Goal: Task Accomplishment & Management: Complete application form

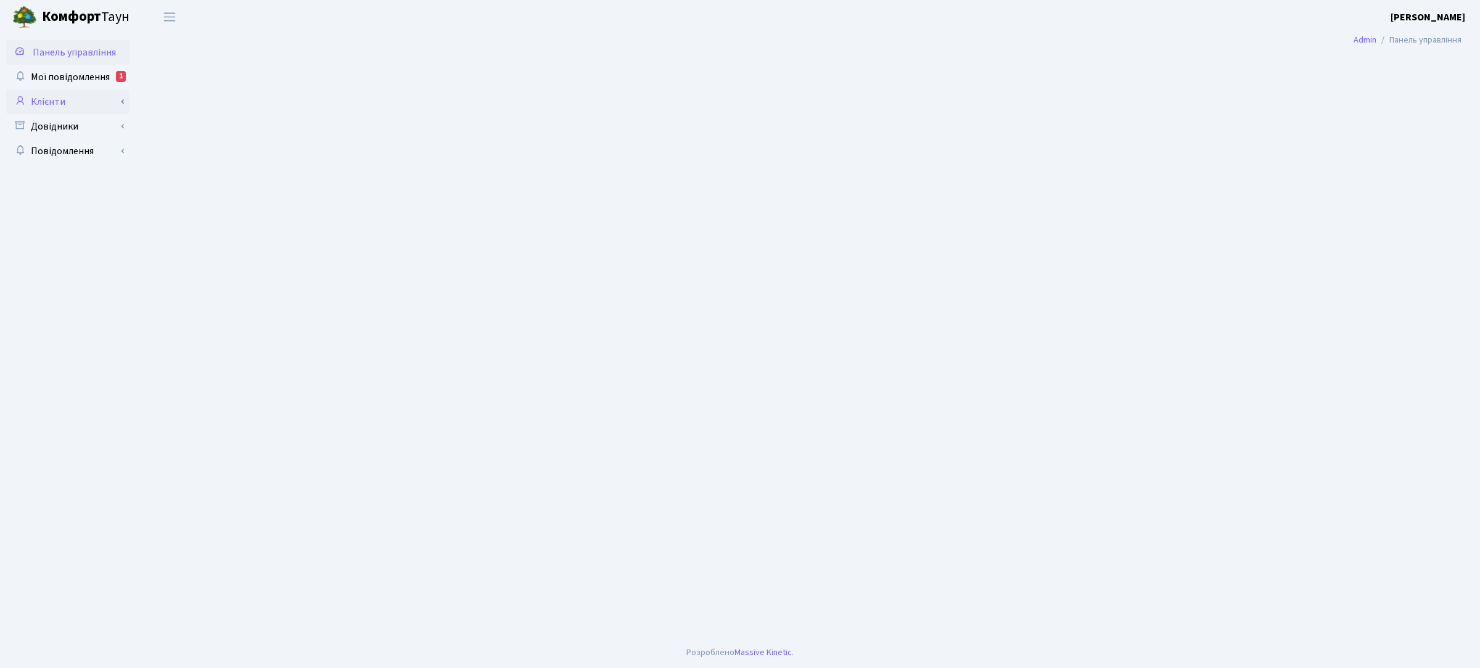
click at [56, 105] on link "Клієнти" at bounding box center [67, 101] width 123 height 25
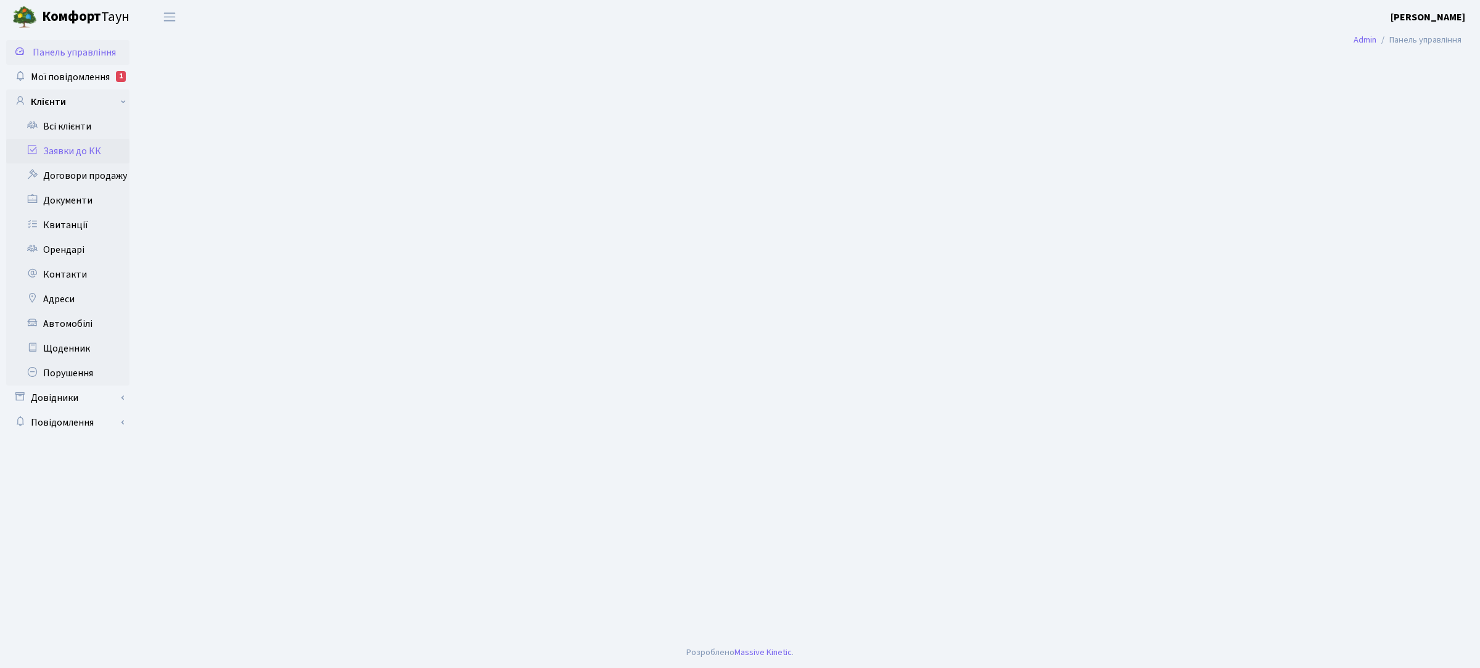
click at [59, 149] on link "Заявки до КК" at bounding box center [67, 151] width 123 height 25
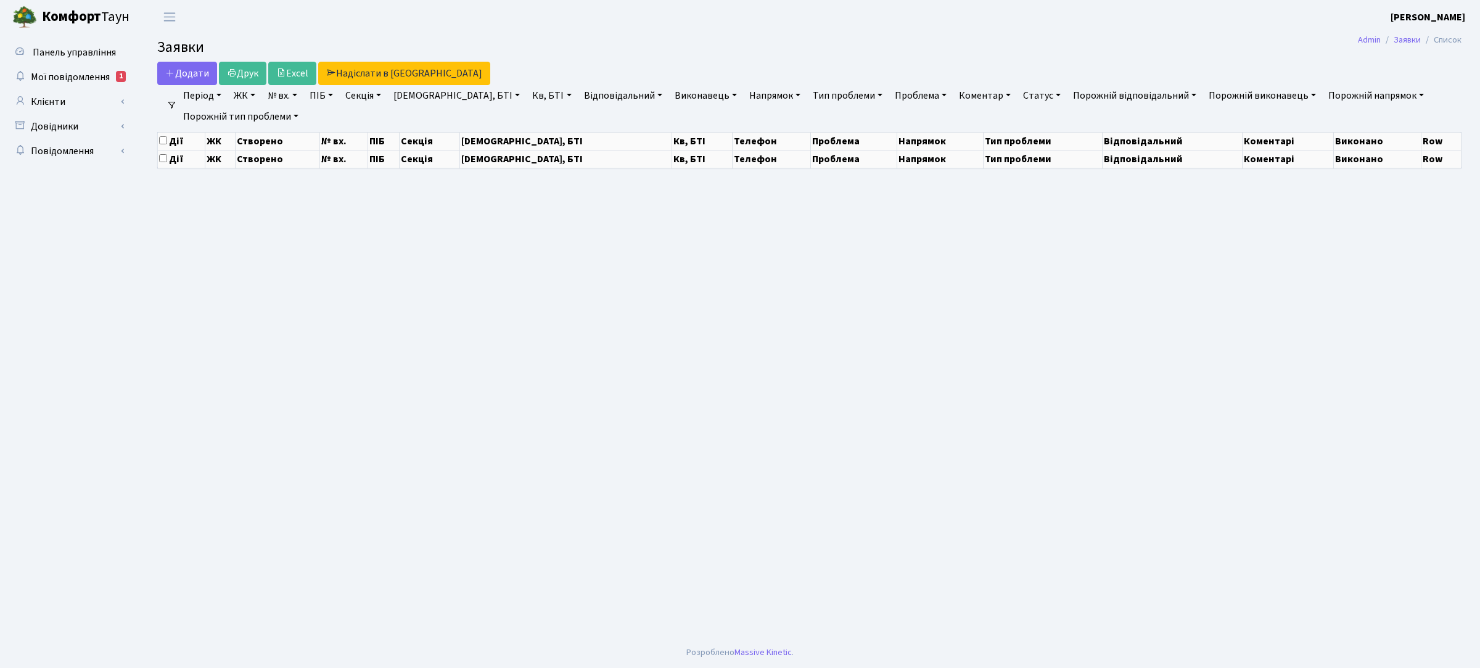
select select "25"
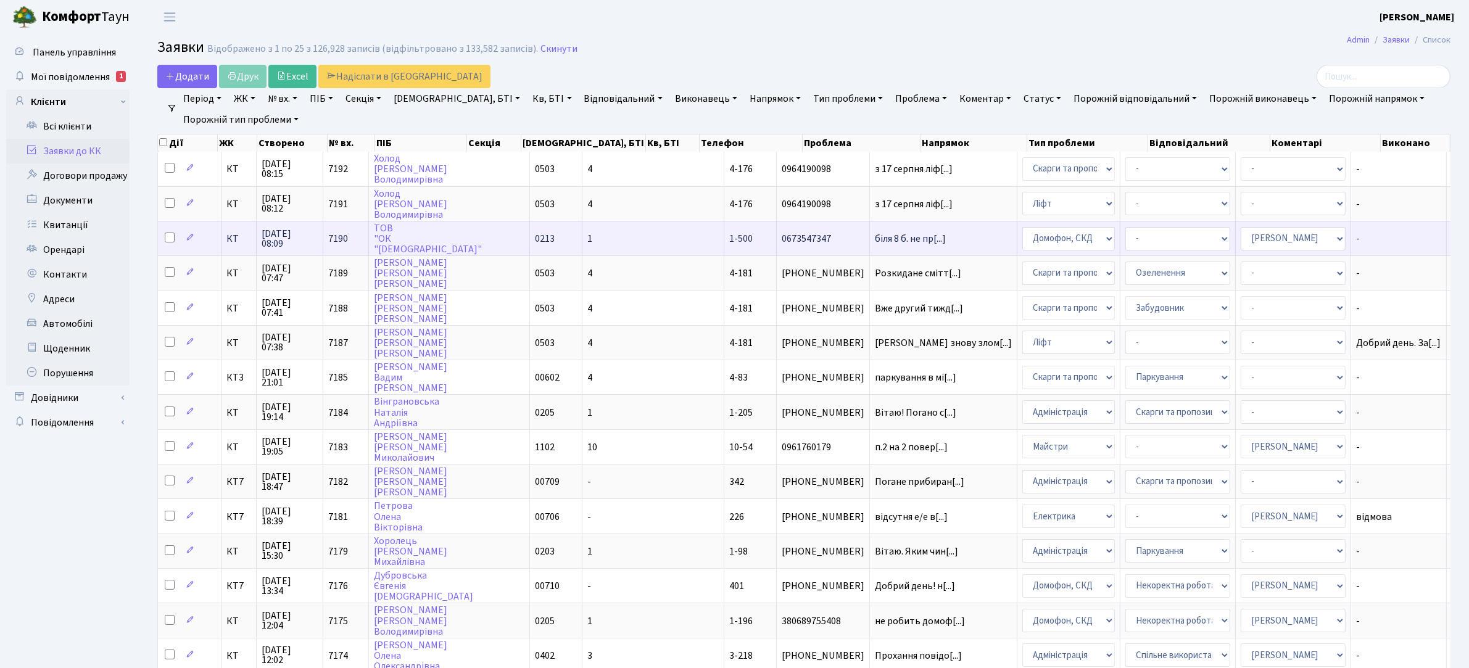
click at [729, 232] on span "1-500" at bounding box center [740, 239] width 23 height 14
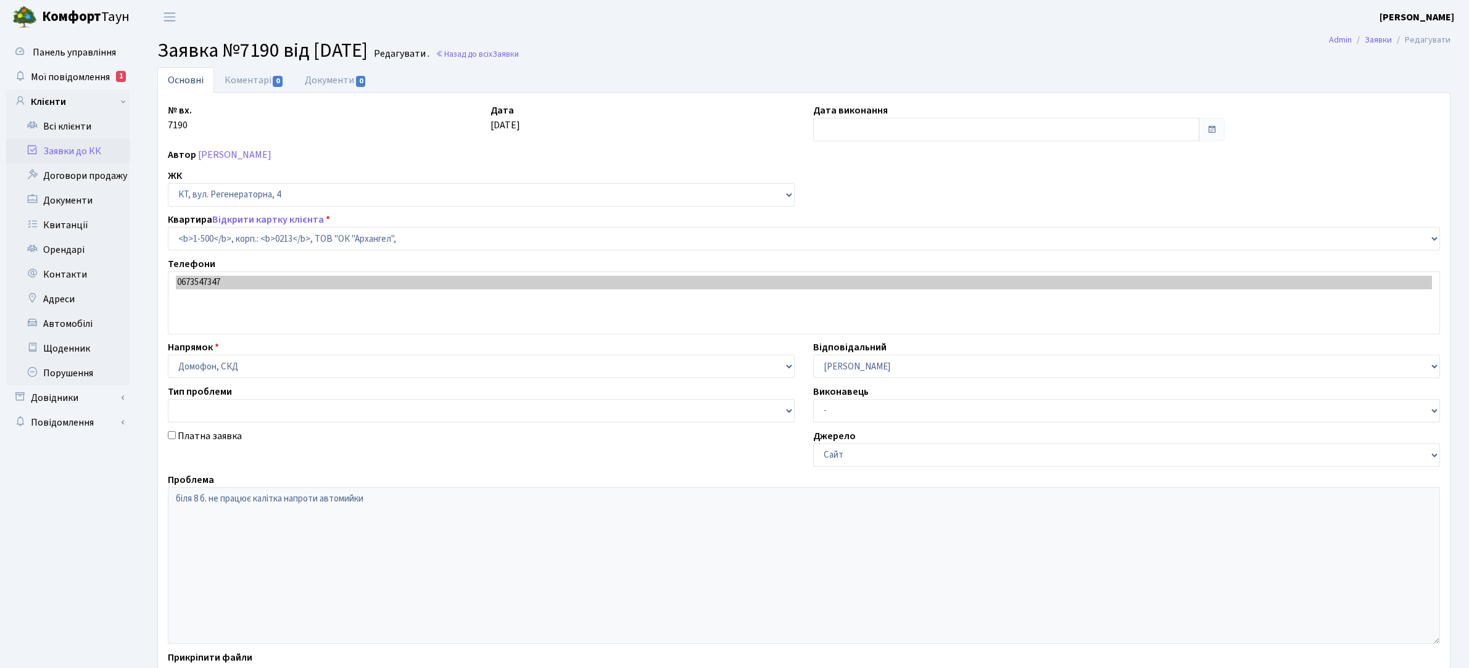
select select "16285"
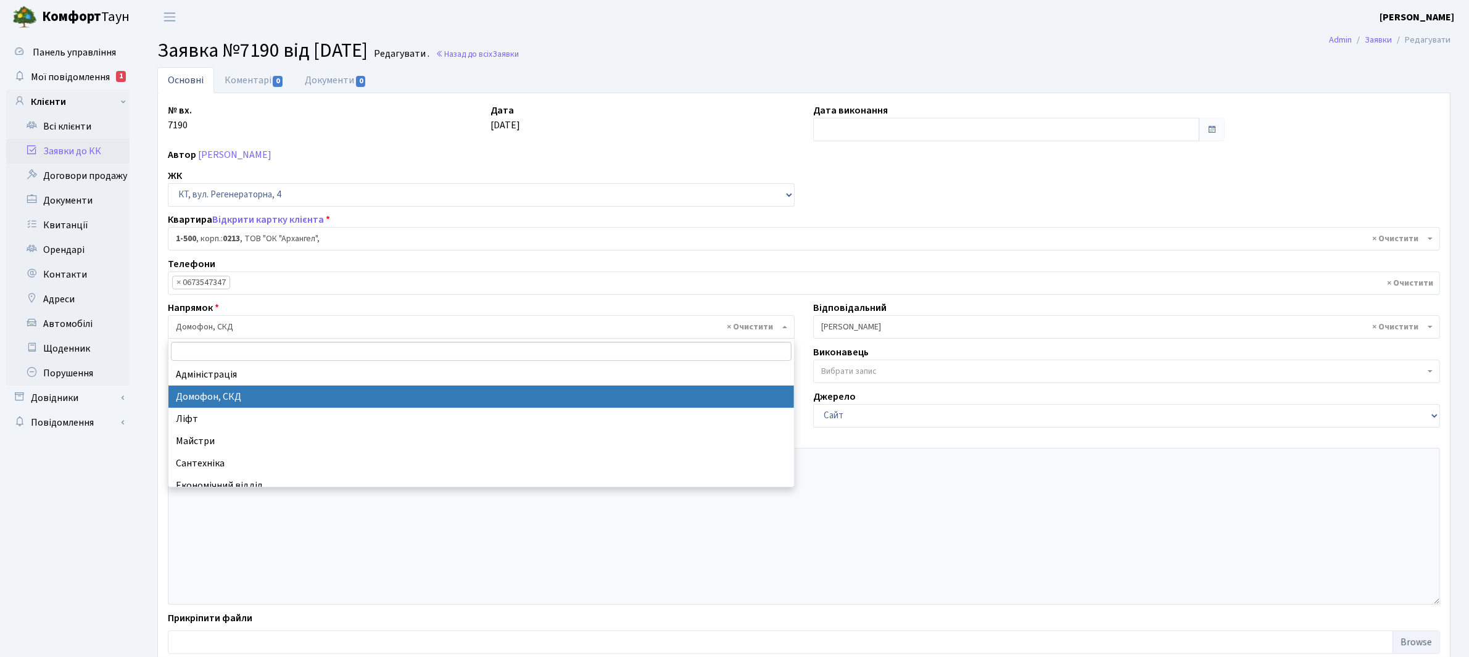
click at [267, 330] on span "× Домофон, СКД" at bounding box center [477, 327] width 603 height 12
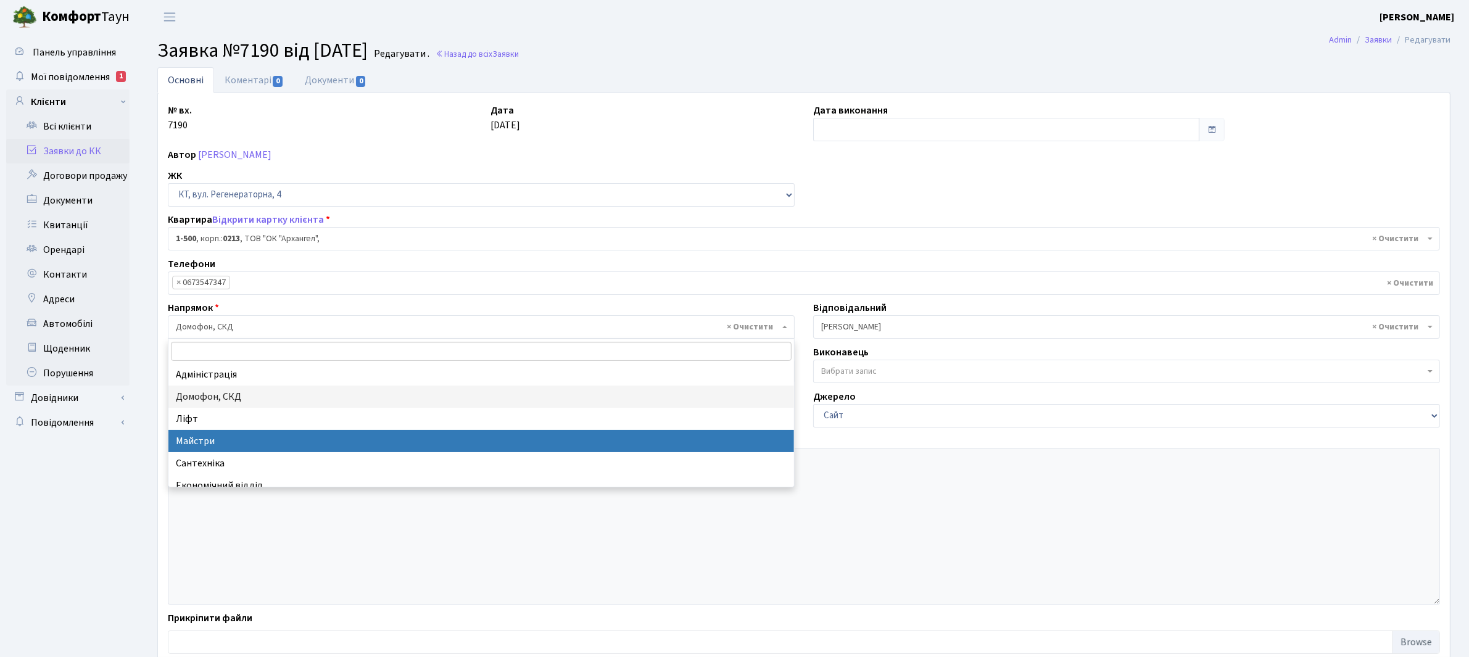
select select "1"
select select
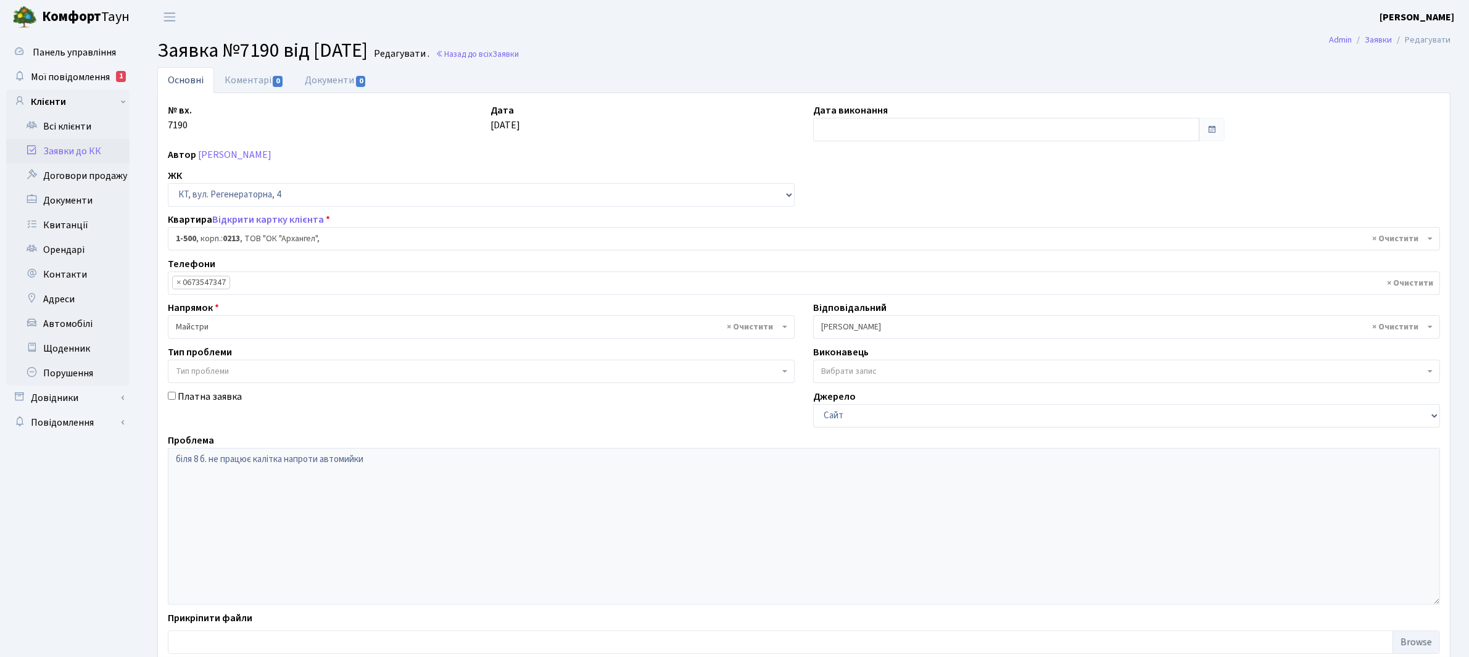
click at [889, 325] on span "× Коровін О.Д." at bounding box center [1122, 327] width 603 height 12
click at [898, 322] on span "× Коровін О.Д." at bounding box center [1122, 327] width 603 height 12
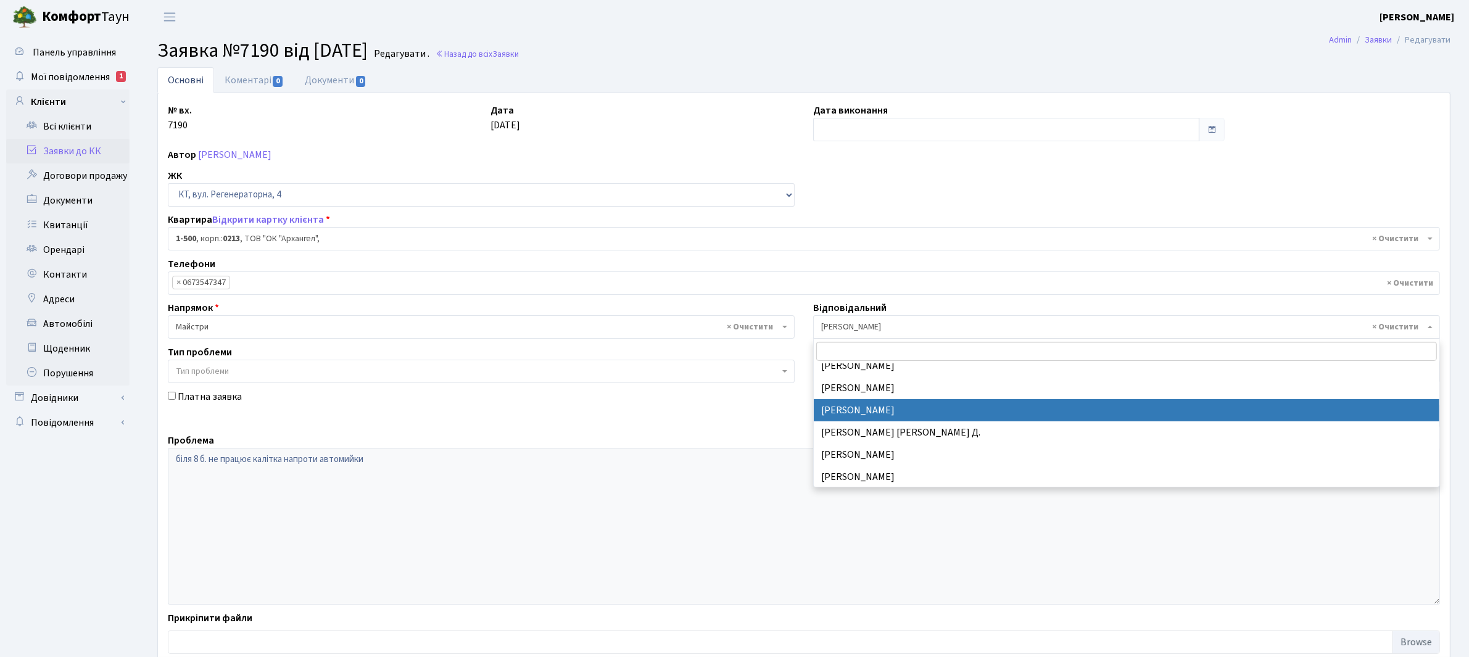
select select "42"
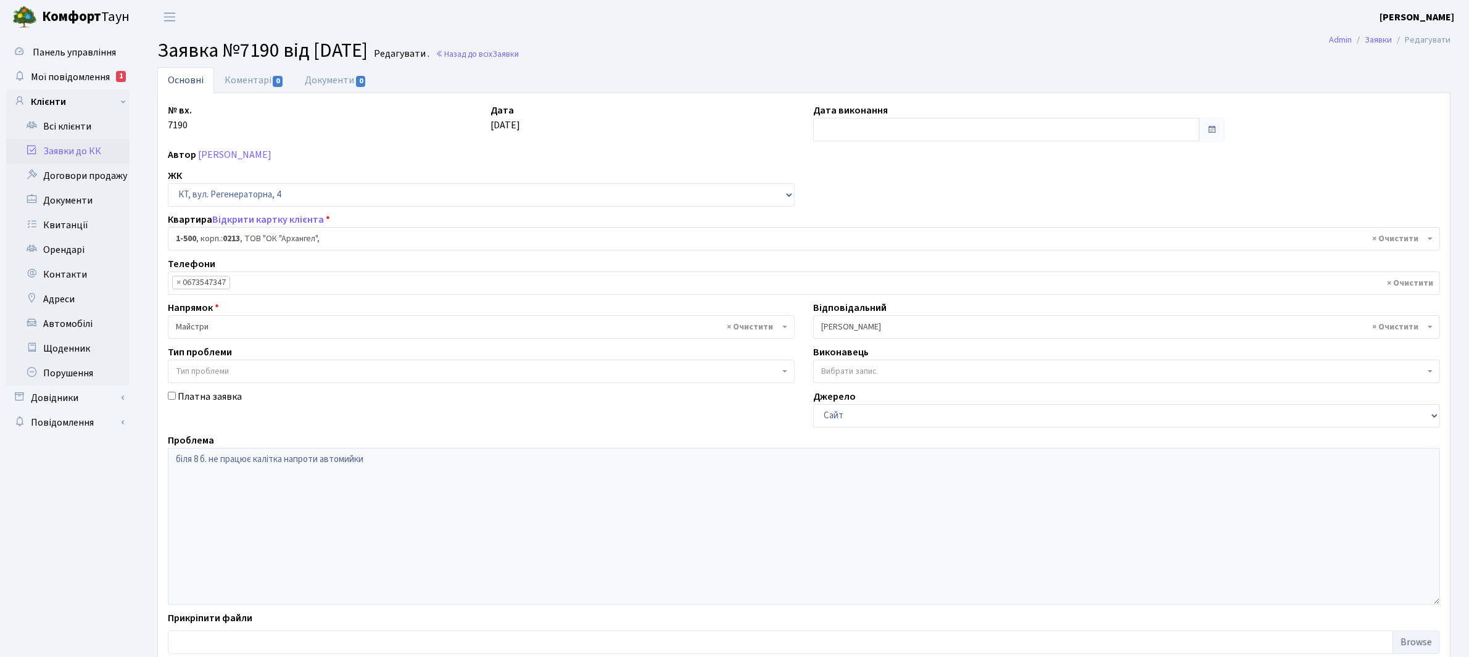
click at [873, 369] on span "Вибрати запис" at bounding box center [849, 371] width 56 height 12
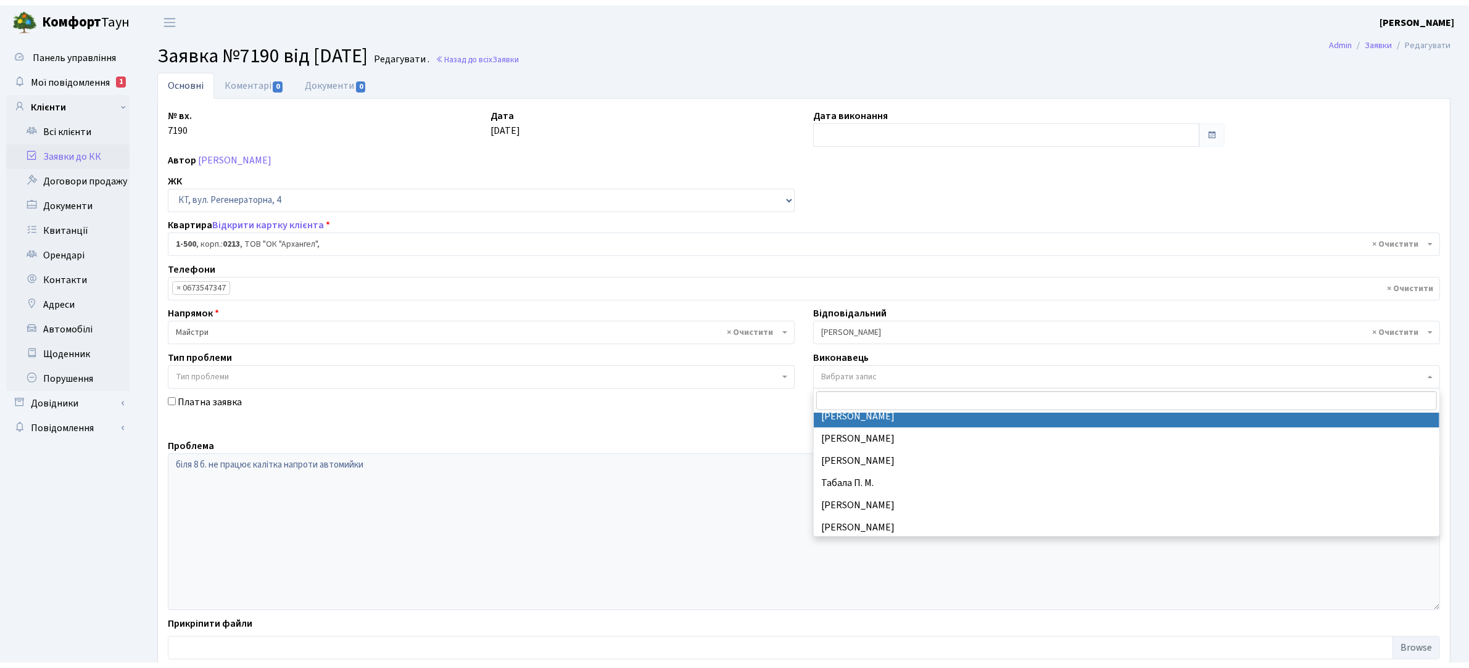
scroll to position [694, 0]
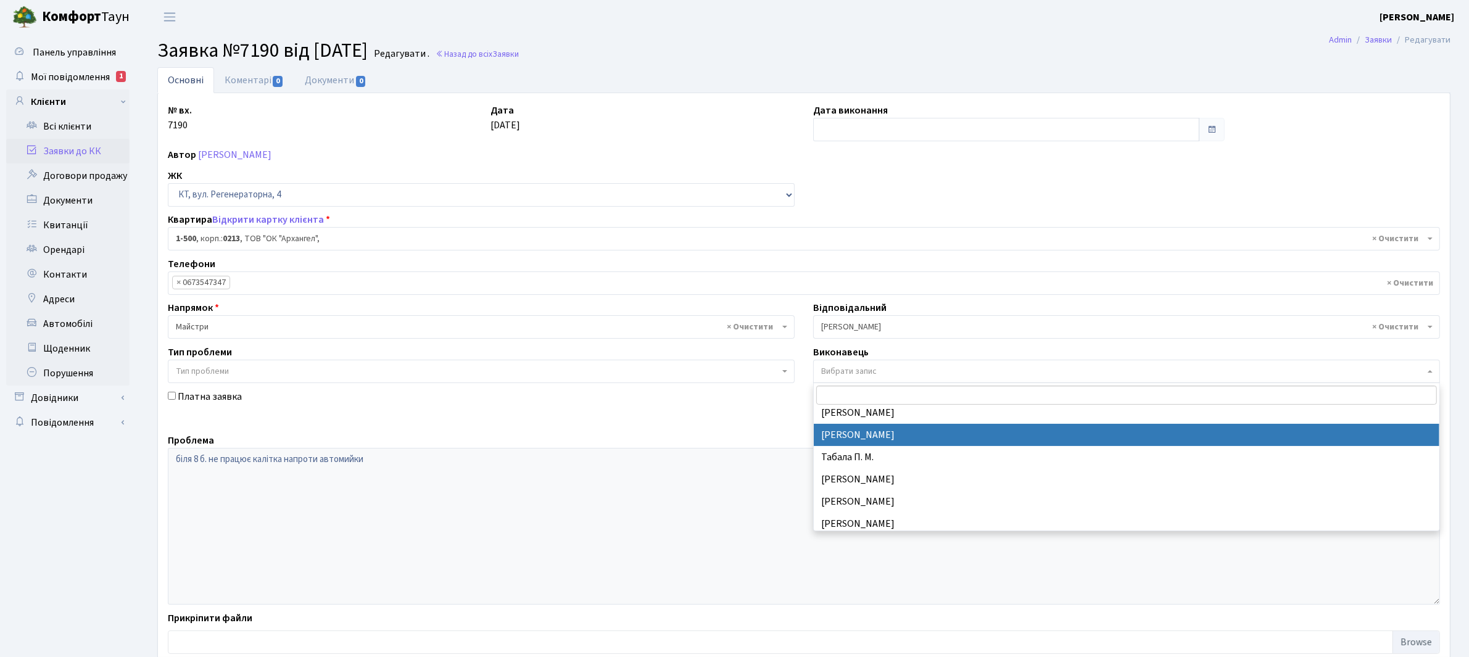
select select "167"
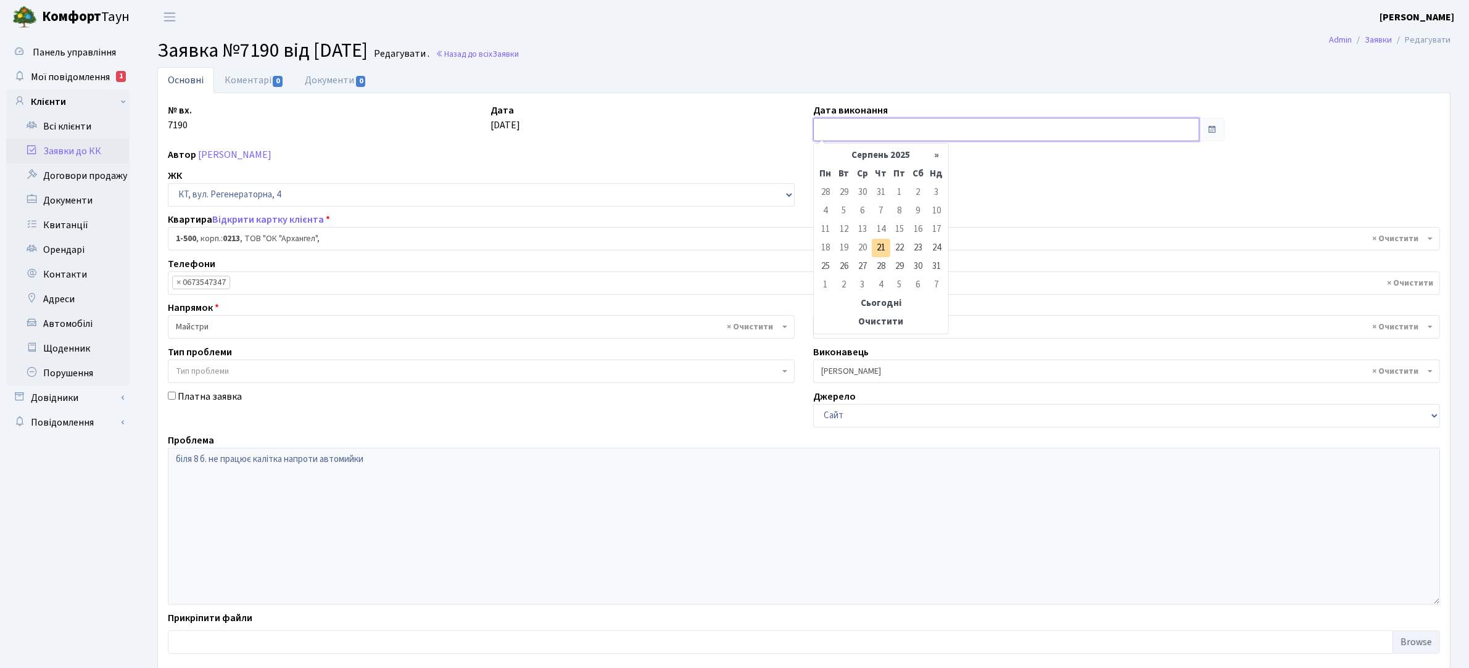
click at [873, 133] on input "text" at bounding box center [1006, 129] width 386 height 23
click at [883, 241] on td "21" at bounding box center [881, 248] width 19 height 19
type input "[DATE]"
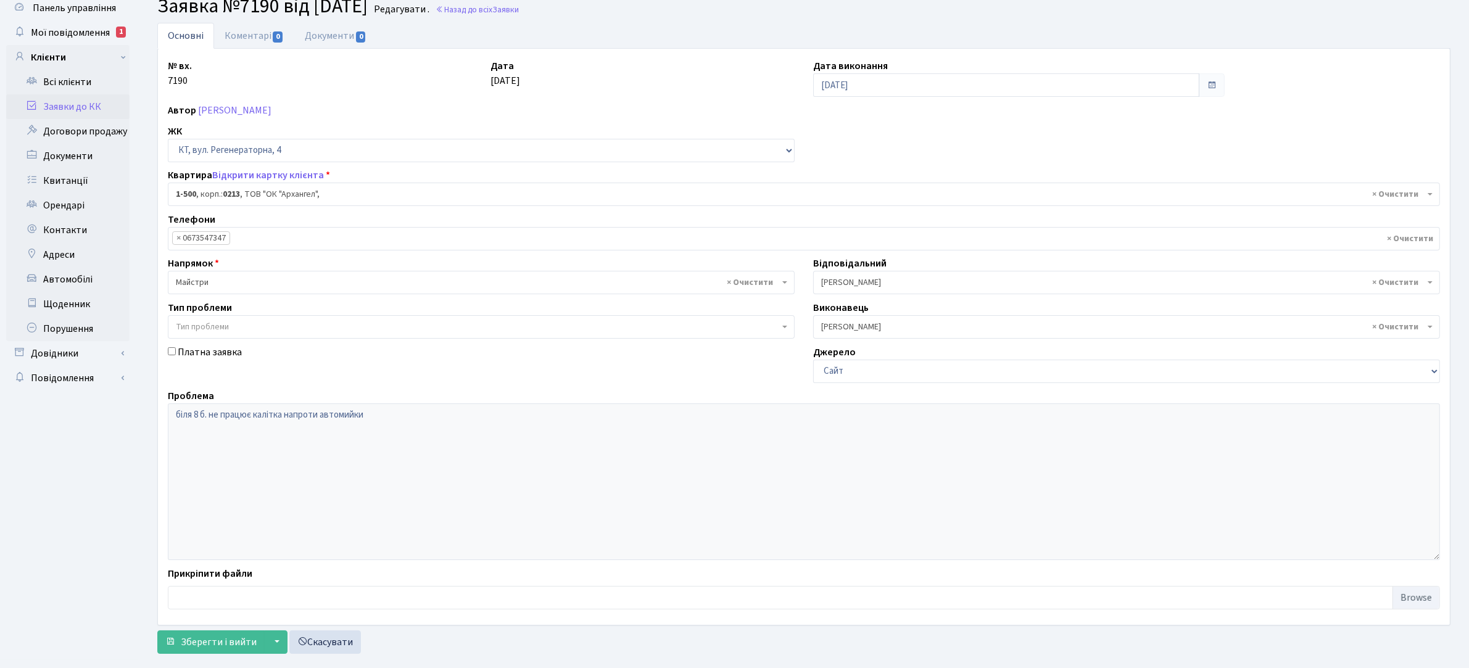
scroll to position [68, 0]
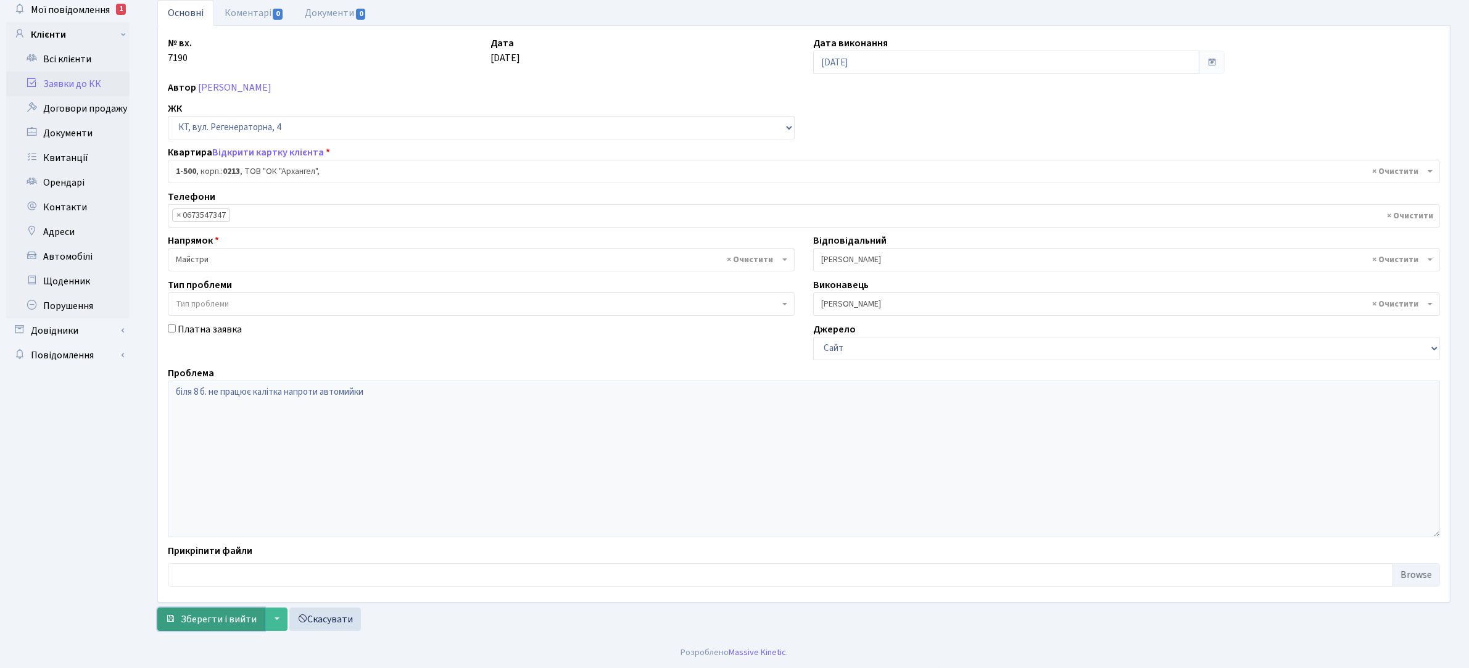
click at [199, 619] on span "Зберегти і вийти" at bounding box center [219, 620] width 76 height 14
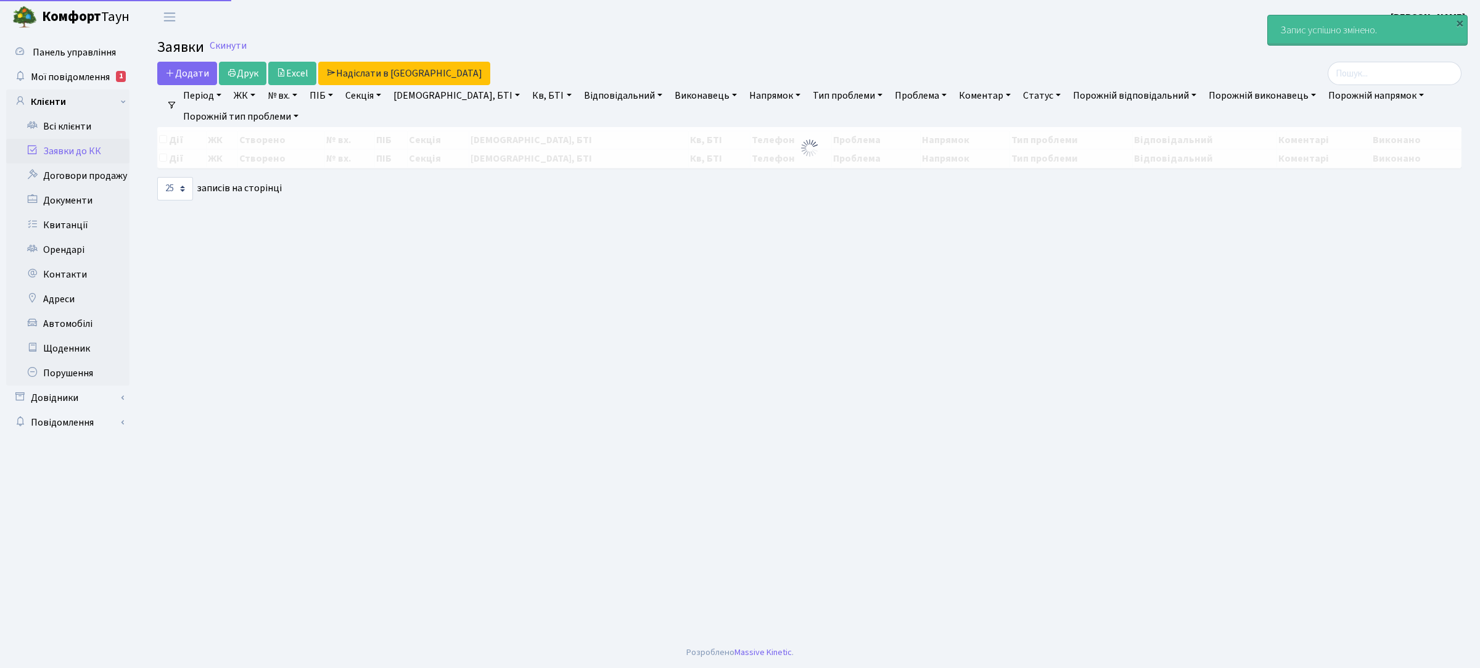
select select "25"
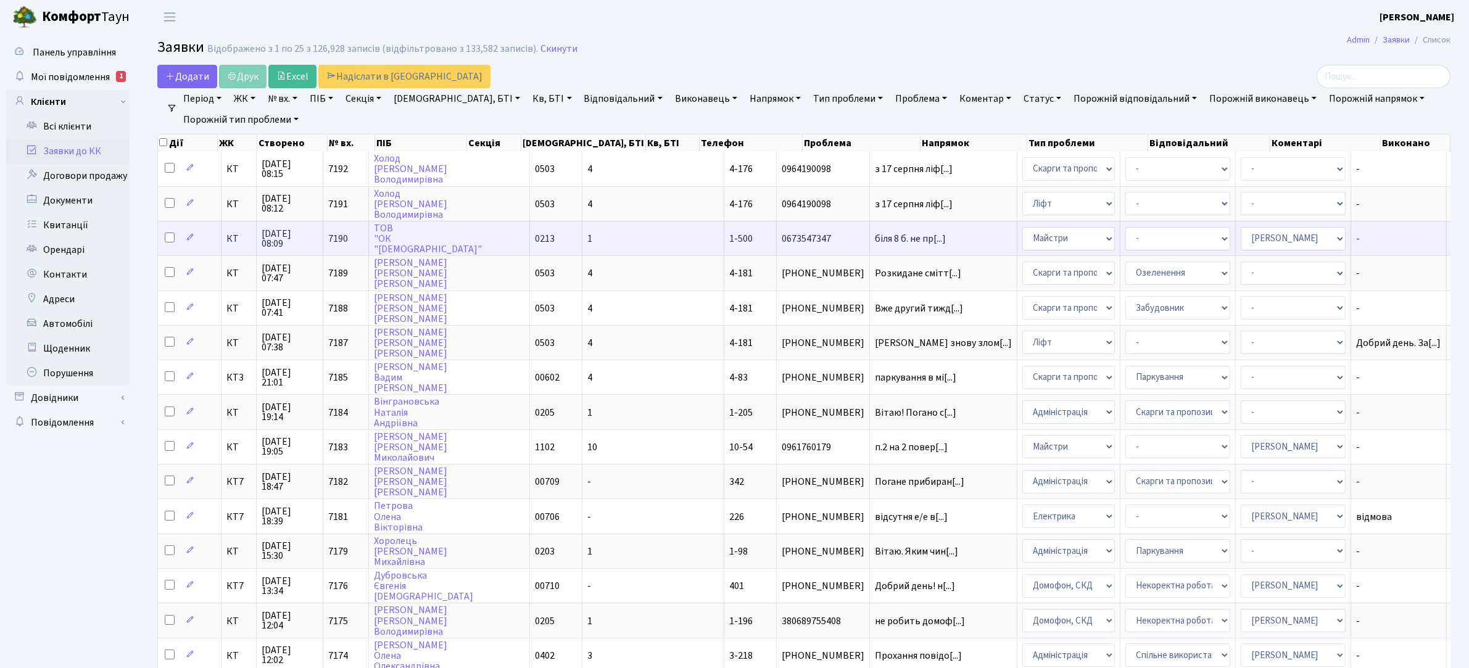
click at [724, 232] on td "1-500" at bounding box center [750, 238] width 52 height 35
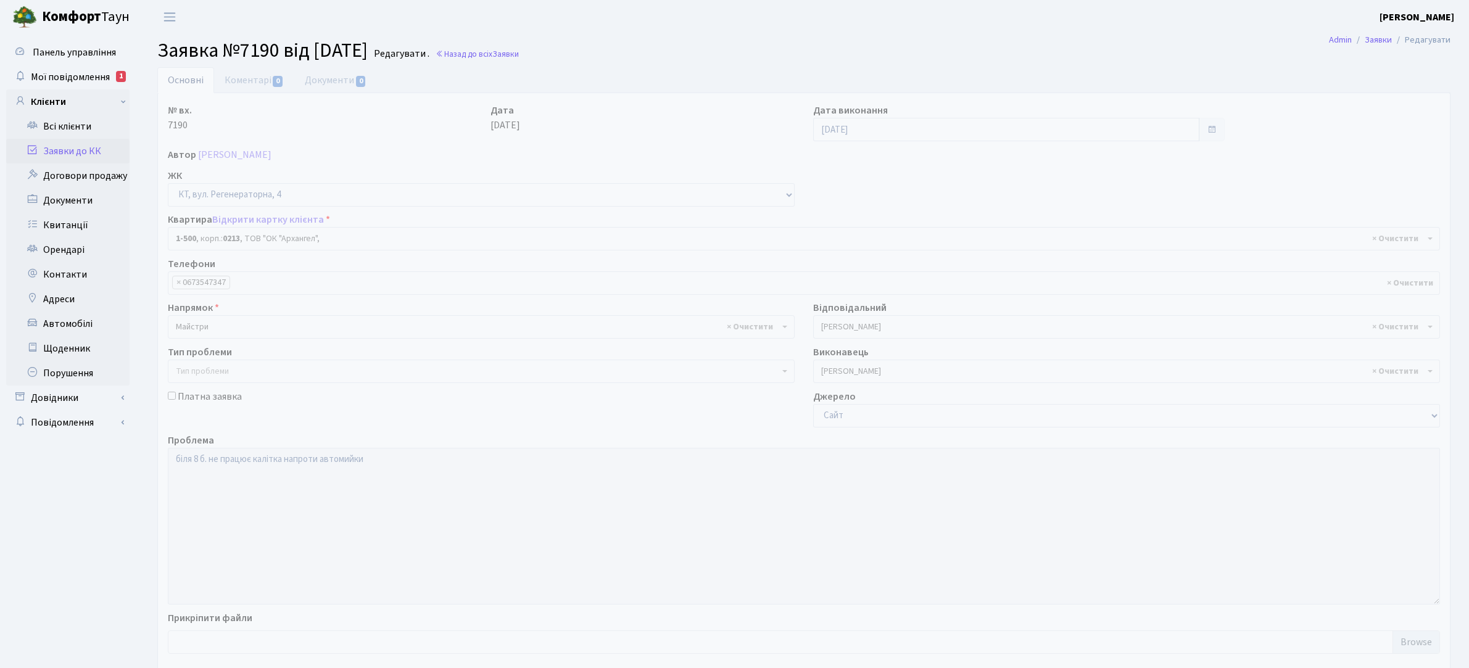
select select "16285"
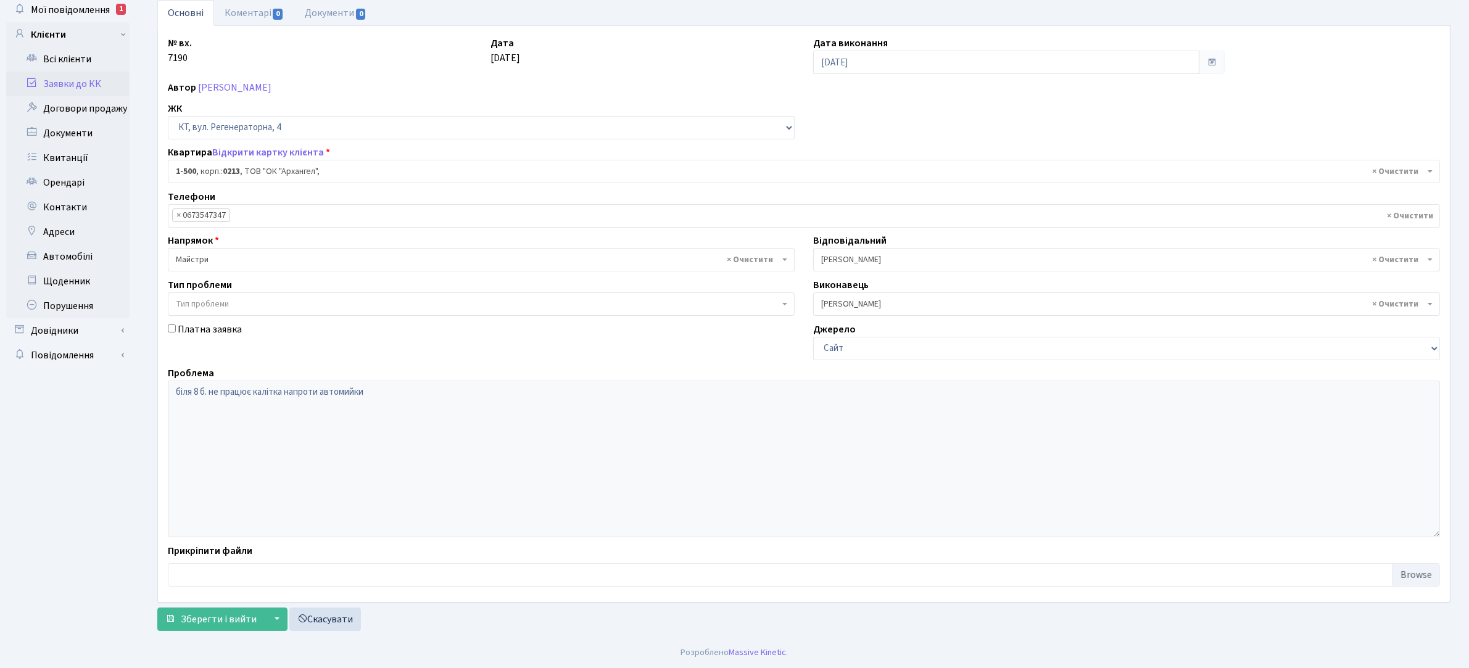
click at [90, 78] on link "Заявки до КК" at bounding box center [67, 84] width 123 height 25
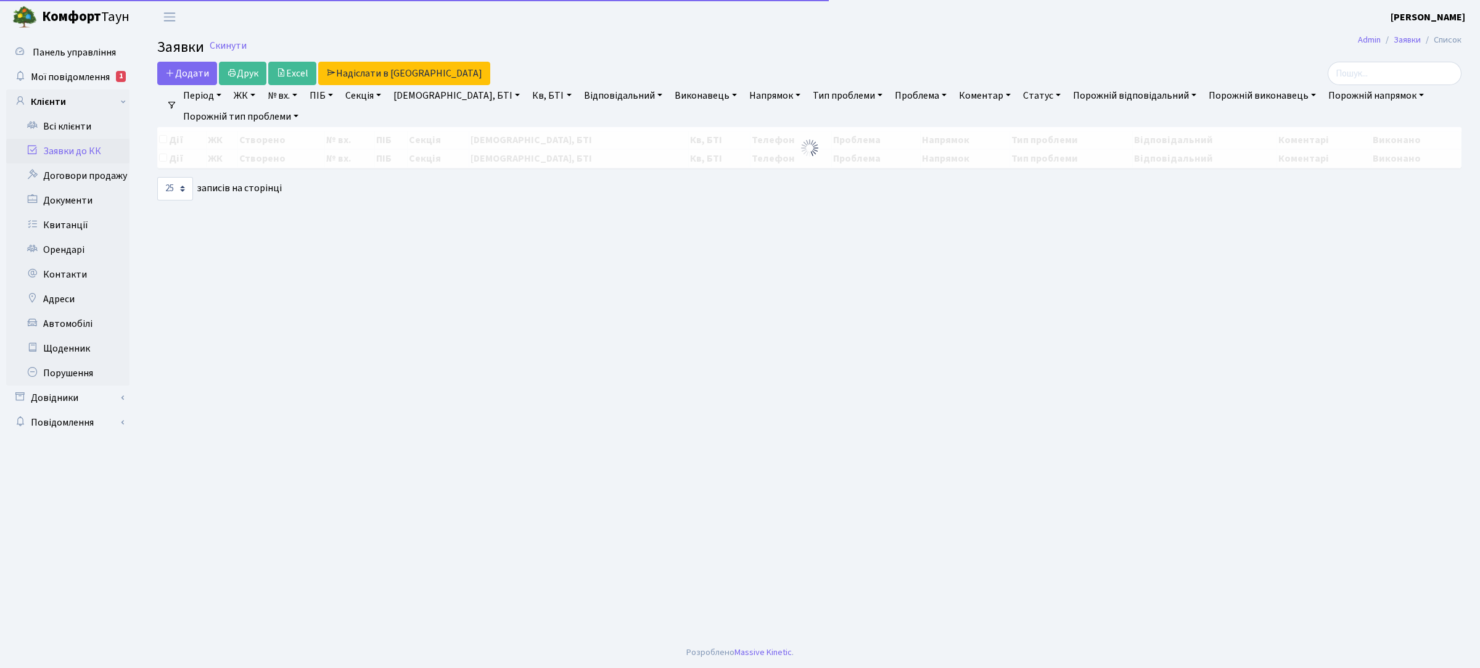
select select "25"
